Goal: Navigation & Orientation: Find specific page/section

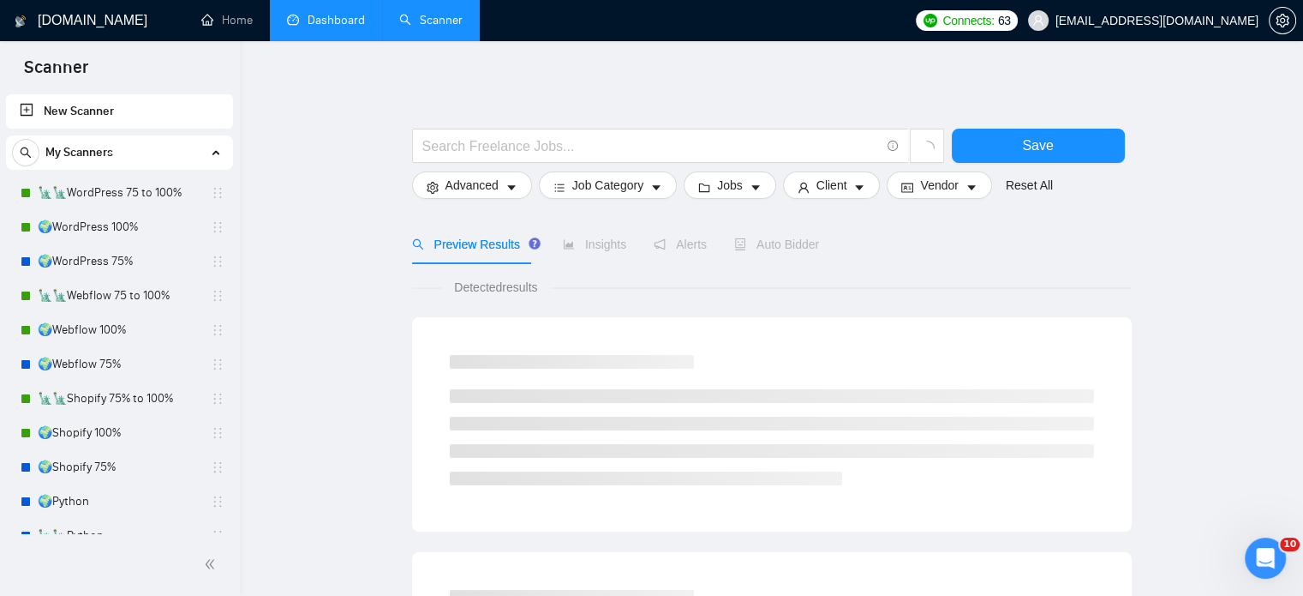
click at [334, 19] on link "Dashboard" at bounding box center [326, 20] width 78 height 15
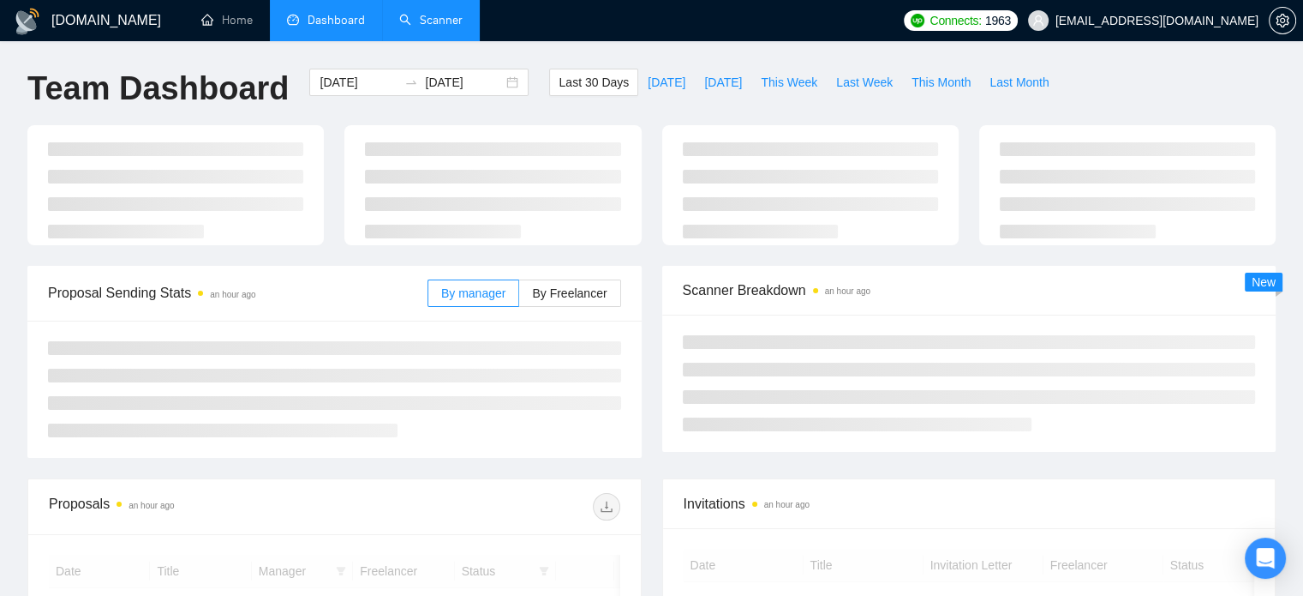
click at [446, 27] on link "Scanner" at bounding box center [430, 20] width 63 height 15
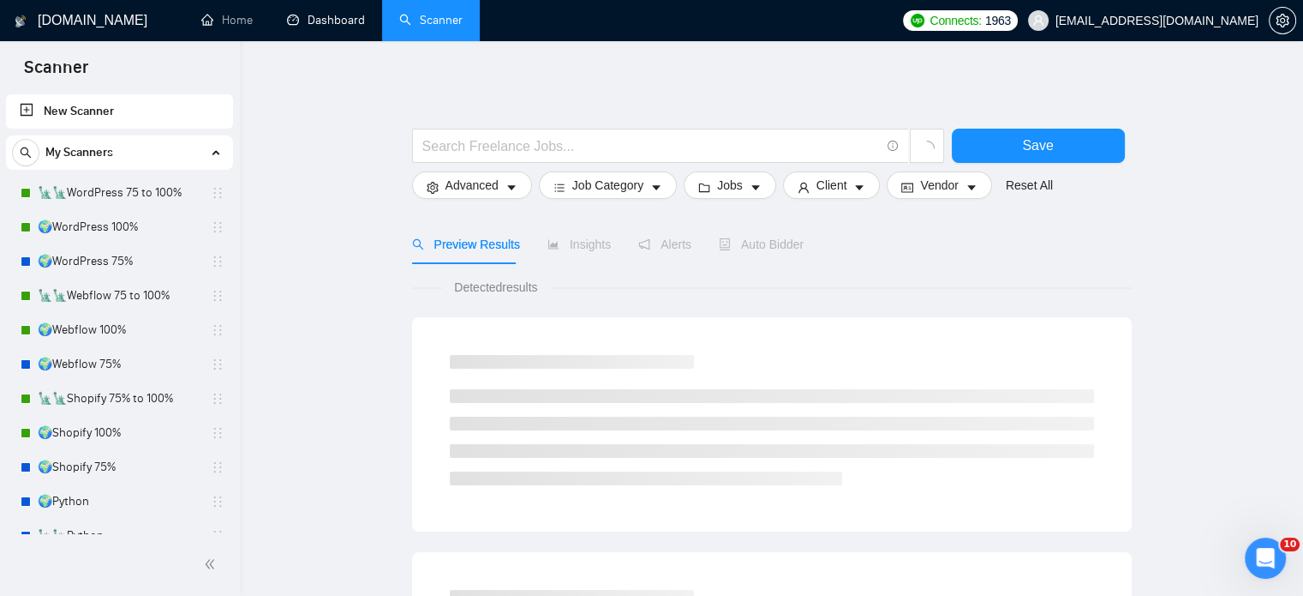
drag, startPoint x: 333, startPoint y: 27, endPoint x: 573, endPoint y: 21, distance: 240.9
click at [331, 27] on link "Dashboard" at bounding box center [326, 20] width 78 height 15
